Goal: Use online tool/utility: Utilize a website feature to perform a specific function

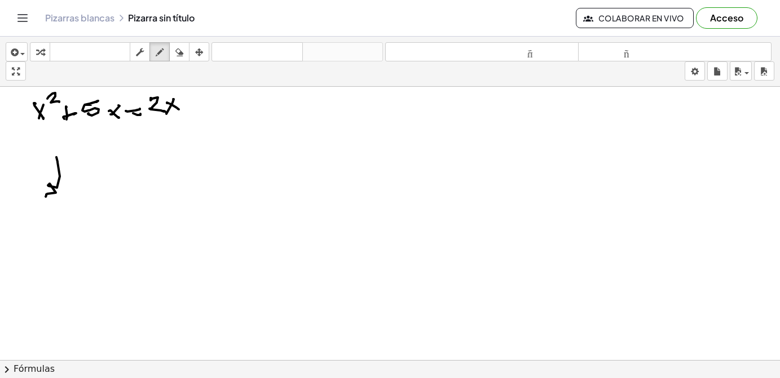
drag, startPoint x: 47, startPoint y: 194, endPoint x: 69, endPoint y: 185, distance: 23.8
drag, startPoint x: 125, startPoint y: 202, endPoint x: 153, endPoint y: 201, distance: 28.2
drag, startPoint x: 146, startPoint y: 230, endPoint x: 157, endPoint y: 198, distance: 33.3
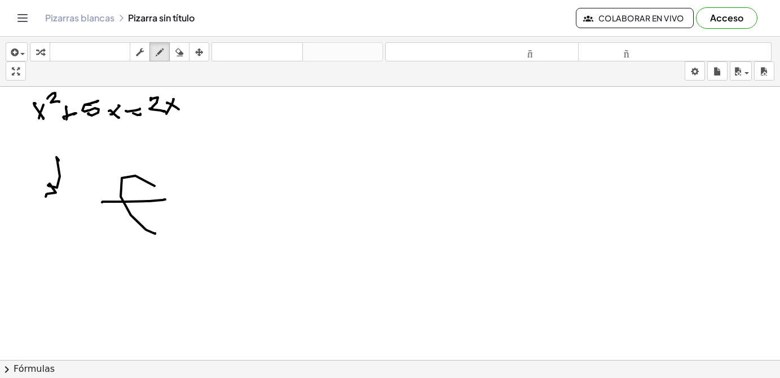
drag, startPoint x: 205, startPoint y: 113, endPoint x: 233, endPoint y: 140, distance: 38.7
drag, startPoint x: 264, startPoint y: 122, endPoint x: 274, endPoint y: 142, distance: 21.7
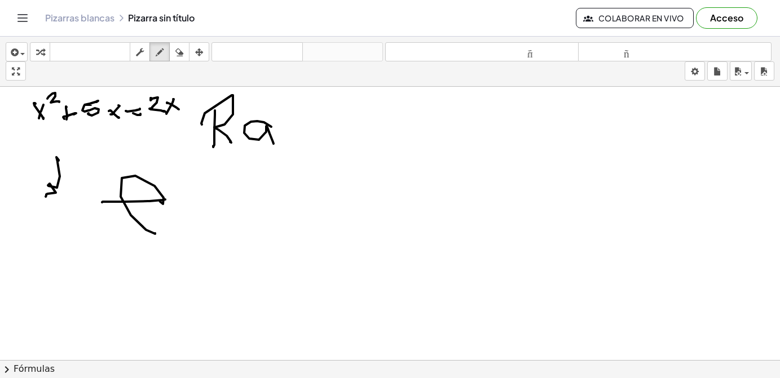
drag, startPoint x: 277, startPoint y: 123, endPoint x: 311, endPoint y: 134, distance: 36.0
drag, startPoint x: 324, startPoint y: 108, endPoint x: 316, endPoint y: 118, distance: 12.5
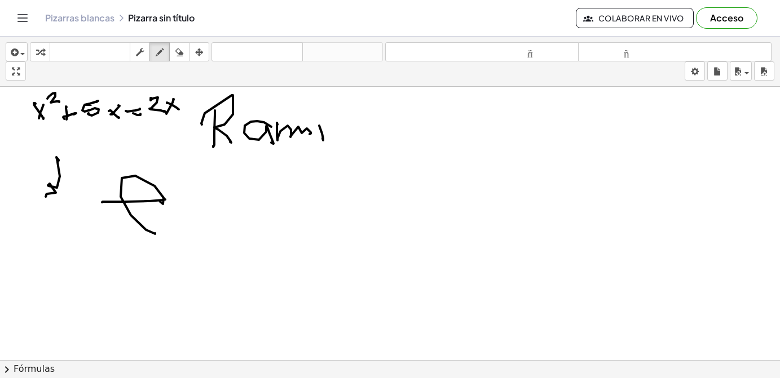
drag, startPoint x: 330, startPoint y: 129, endPoint x: 343, endPoint y: 127, distance: 13.6
drag, startPoint x: 350, startPoint y: 134, endPoint x: 361, endPoint y: 136, distance: 12.1
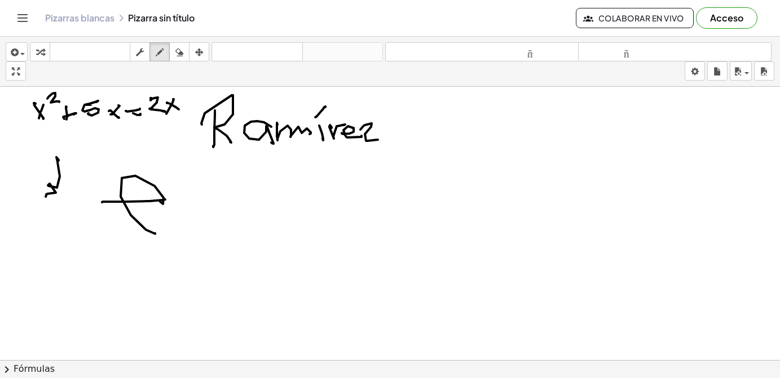
drag, startPoint x: 365, startPoint y: 125, endPoint x: 376, endPoint y: 138, distance: 16.8
drag, startPoint x: 367, startPoint y: 130, endPoint x: 374, endPoint y: 130, distance: 7.9
drag, startPoint x: 34, startPoint y: 107, endPoint x: 65, endPoint y: 113, distance: 31.1
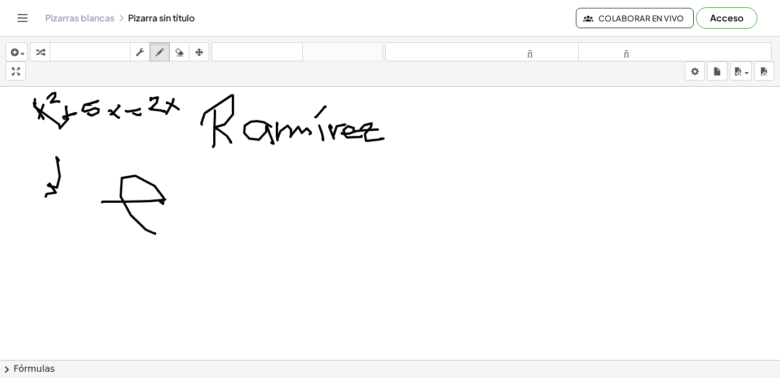
drag, startPoint x: 89, startPoint y: 133, endPoint x: 116, endPoint y: 120, distance: 30.0
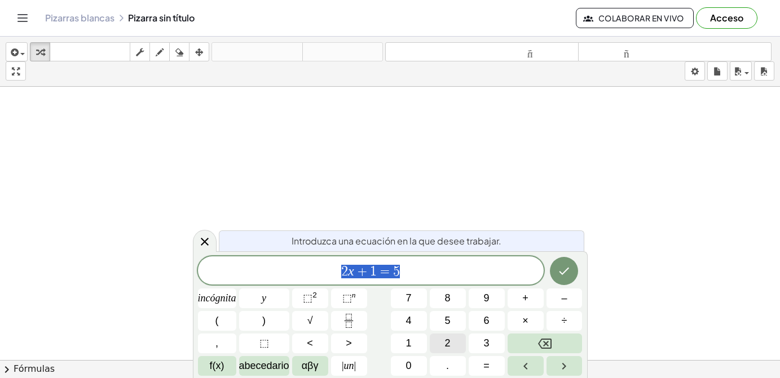
click at [451, 343] on font "2" at bounding box center [448, 343] width 6 height 11
click at [514, 346] on button "Retroceso" at bounding box center [544, 344] width 75 height 20
click at [214, 370] on font "f(x)" at bounding box center [217, 365] width 15 height 11
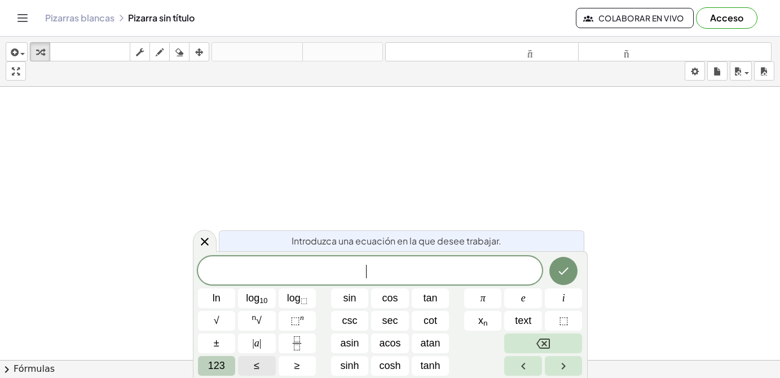
click at [220, 363] on span "123" at bounding box center [216, 366] width 17 height 15
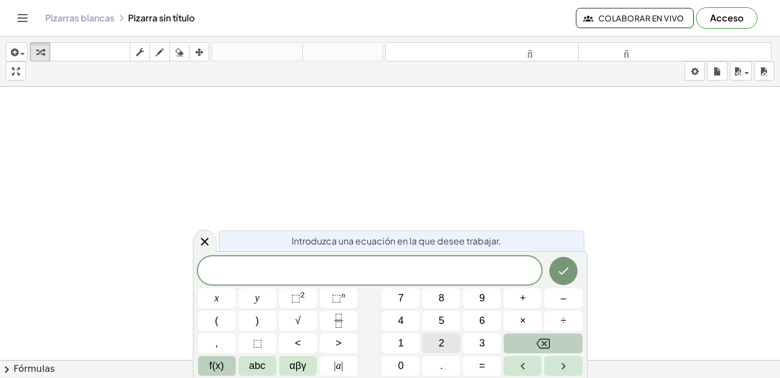
click at [445, 348] on button "2" at bounding box center [441, 344] width 38 height 20
click at [215, 297] on span "x" at bounding box center [216, 298] width 5 height 15
click at [523, 297] on span "+" at bounding box center [523, 298] width 6 height 15
click at [479, 345] on span "3" at bounding box center [482, 343] width 6 height 15
click at [265, 297] on button "y" at bounding box center [258, 299] width 38 height 20
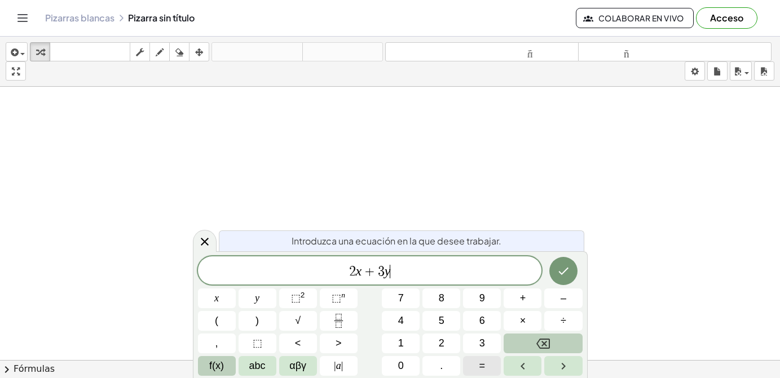
click at [482, 369] on span "=" at bounding box center [482, 366] width 6 height 15
click at [439, 338] on span "2" at bounding box center [442, 343] width 6 height 15
click at [440, 326] on span "5" at bounding box center [442, 321] width 6 height 15
click at [559, 263] on button "Done" at bounding box center [563, 271] width 28 height 28
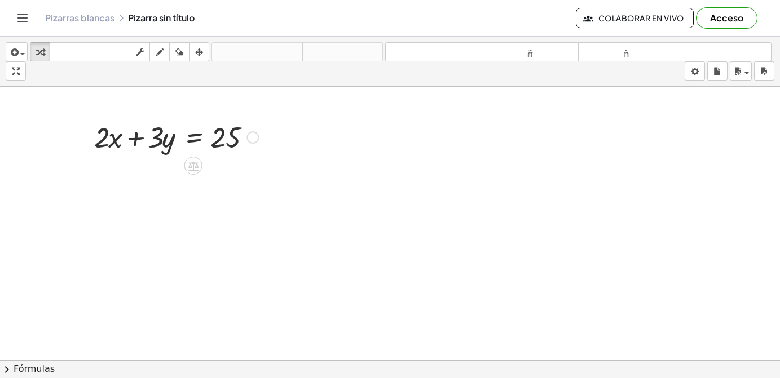
click at [102, 129] on div at bounding box center [176, 136] width 175 height 38
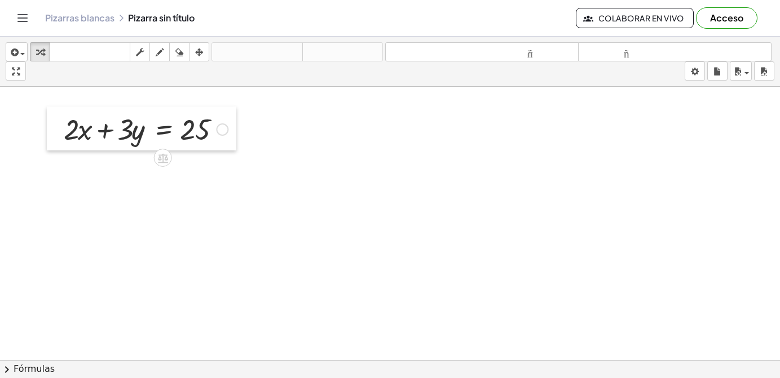
drag, startPoint x: 93, startPoint y: 121, endPoint x: 63, endPoint y: 113, distance: 31.5
click at [63, 113] on div at bounding box center [55, 129] width 17 height 44
drag, startPoint x: 69, startPoint y: 163, endPoint x: 82, endPoint y: 171, distance: 15.7
drag, startPoint x: 73, startPoint y: 158, endPoint x: 102, endPoint y: 171, distance: 31.5
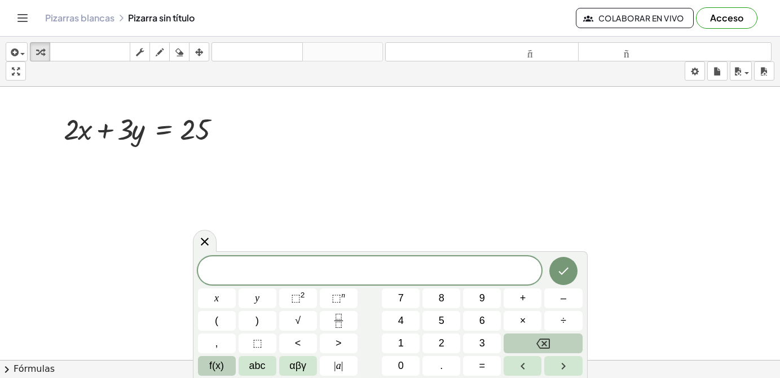
drag, startPoint x: 57, startPoint y: 156, endPoint x: 79, endPoint y: 156, distance: 22.0
drag, startPoint x: 198, startPoint y: 229, endPoint x: 208, endPoint y: 242, distance: 16.9
click at [208, 242] on body "Actividades matemáticas fáciles de comprender Empezar Banco de actividades Trab…" at bounding box center [390, 189] width 780 height 378
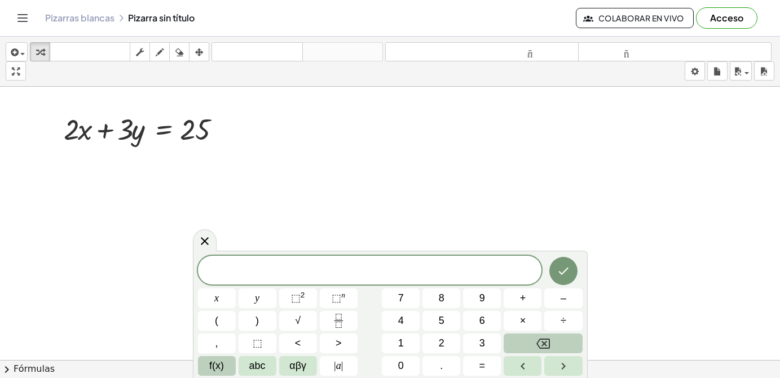
drag, startPoint x: 208, startPoint y: 242, endPoint x: 206, endPoint y: 236, distance: 7.0
click at [206, 240] on icon at bounding box center [205, 242] width 14 height 14
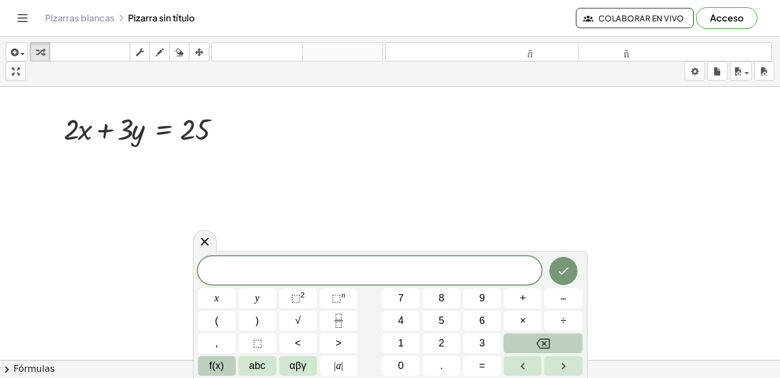
drag, startPoint x: 170, startPoint y: 187, endPoint x: 192, endPoint y: 224, distance: 43.0
drag, startPoint x: 194, startPoint y: 224, endPoint x: 202, endPoint y: 237, distance: 14.7
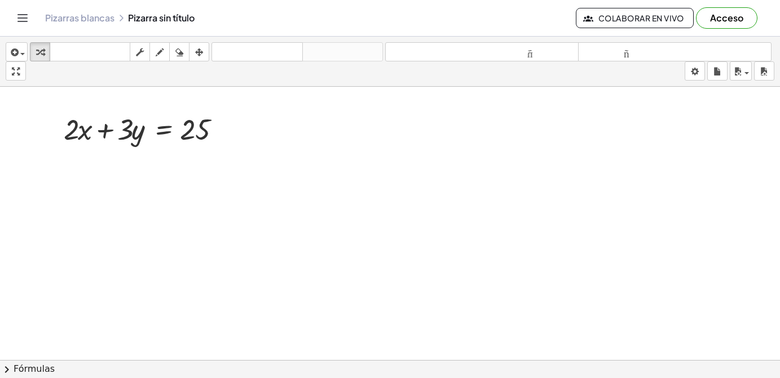
drag, startPoint x: 75, startPoint y: 165, endPoint x: 64, endPoint y: 188, distance: 25.0
drag, startPoint x: 72, startPoint y: 196, endPoint x: 164, endPoint y: 236, distance: 100.8
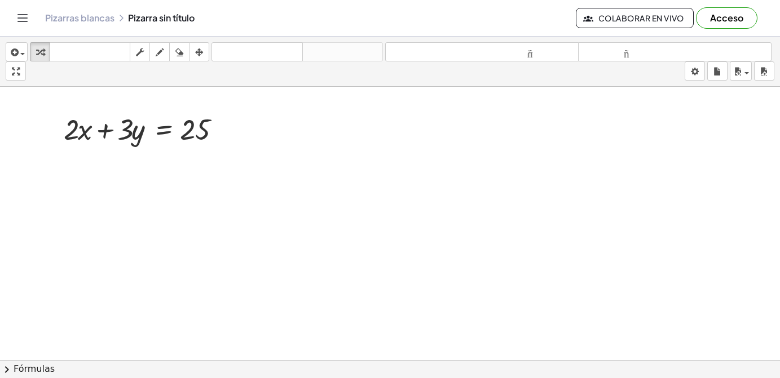
drag, startPoint x: 257, startPoint y: 185, endPoint x: 279, endPoint y: 180, distance: 22.0
drag, startPoint x: 117, startPoint y: 169, endPoint x: 328, endPoint y: 165, distance: 210.9
drag, startPoint x: 258, startPoint y: 118, endPoint x: 365, endPoint y: 142, distance: 109.7
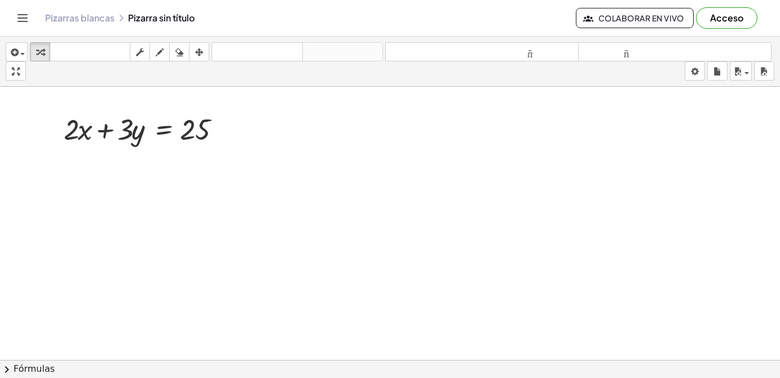
drag, startPoint x: 99, startPoint y: 166, endPoint x: 91, endPoint y: 167, distance: 8.5
drag, startPoint x: 69, startPoint y: 157, endPoint x: 80, endPoint y: 188, distance: 32.5
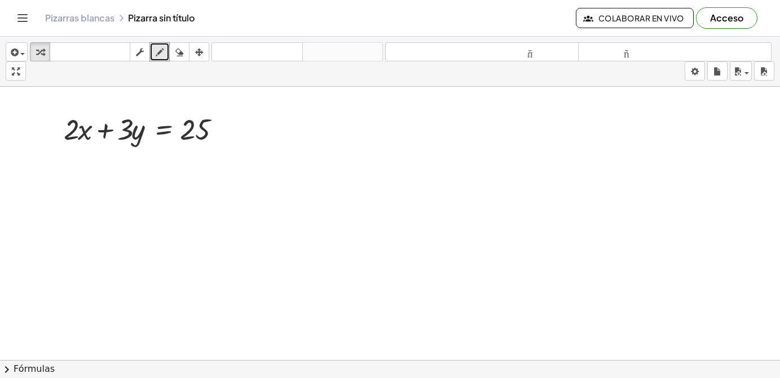
drag, startPoint x: 86, startPoint y: 189, endPoint x: 144, endPoint y: 202, distance: 60.1
drag, startPoint x: 229, startPoint y: 174, endPoint x: 381, endPoint y: 136, distance: 156.2
drag, startPoint x: 409, startPoint y: 120, endPoint x: 398, endPoint y: 174, distance: 55.3
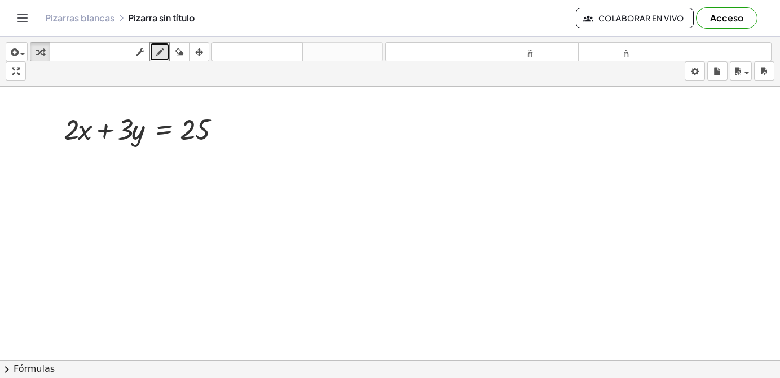
drag, startPoint x: 402, startPoint y: 133, endPoint x: 376, endPoint y: 128, distance: 26.3
drag, startPoint x: 381, startPoint y: 151, endPoint x: 370, endPoint y: 145, distance: 12.4
drag, startPoint x: 329, startPoint y: 171, endPoint x: 402, endPoint y: 201, distance: 78.4
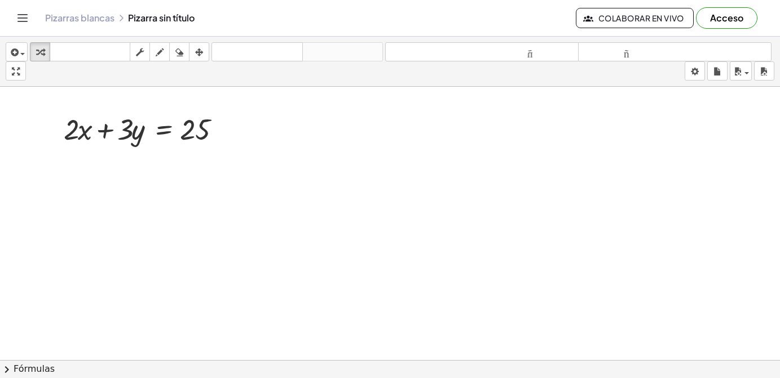
drag, startPoint x: 386, startPoint y: 217, endPoint x: 314, endPoint y: 165, distance: 88.6
drag, startPoint x: 283, startPoint y: 151, endPoint x: 130, endPoint y: 133, distance: 153.9
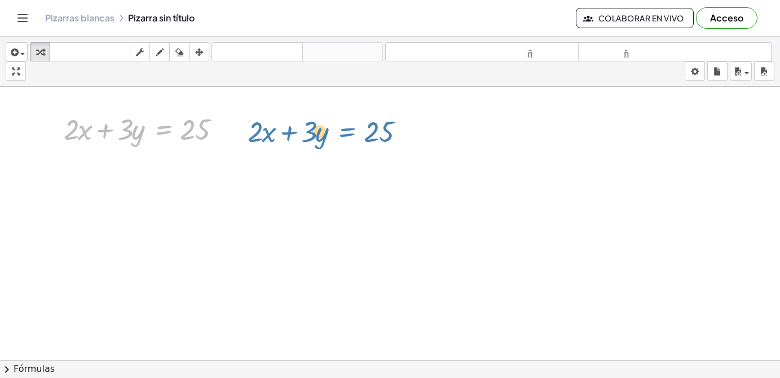
drag, startPoint x: 169, startPoint y: 150, endPoint x: 355, endPoint y: 128, distance: 186.8
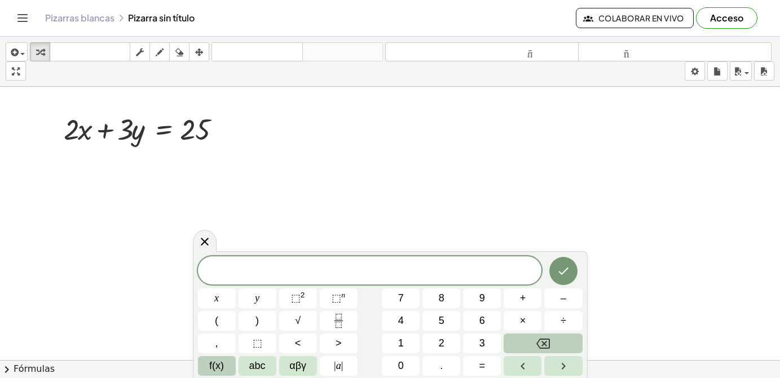
drag, startPoint x: 303, startPoint y: 148, endPoint x: 295, endPoint y: 149, distance: 8.0
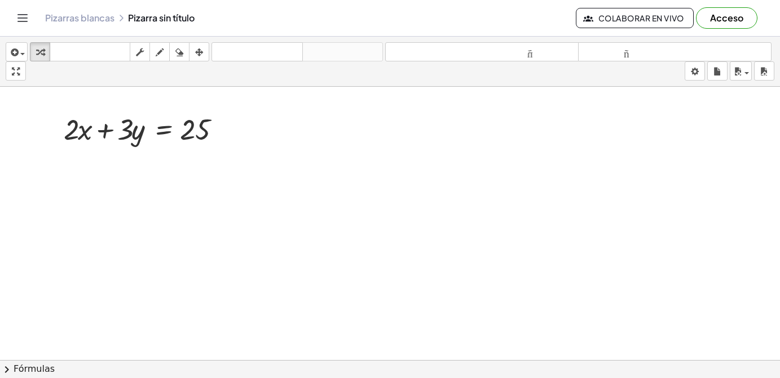
drag, startPoint x: 216, startPoint y: 175, endPoint x: 386, endPoint y: 136, distance: 174.1
